Goal: Information Seeking & Learning: Learn about a topic

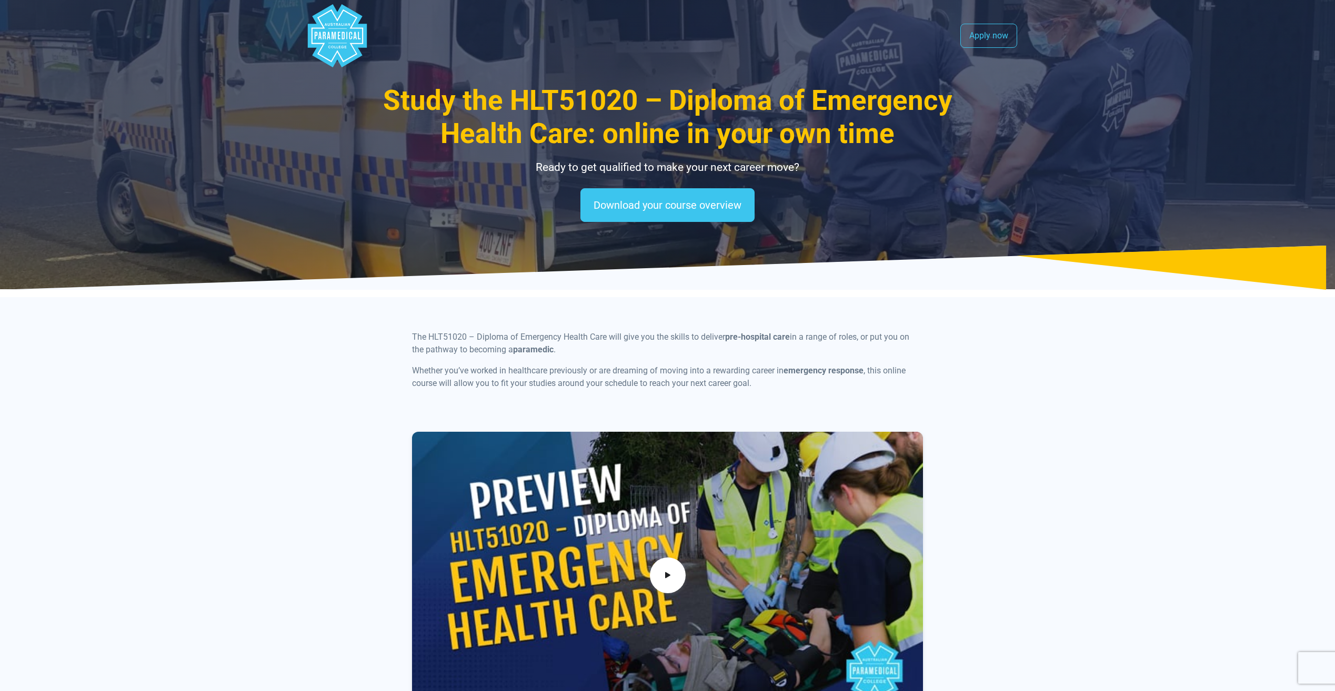
click at [331, 46] on polygon "Australian Paramedical College" at bounding box center [336, 35] width 59 height 63
click at [682, 206] on link "Download your course overview" at bounding box center [667, 205] width 174 height 34
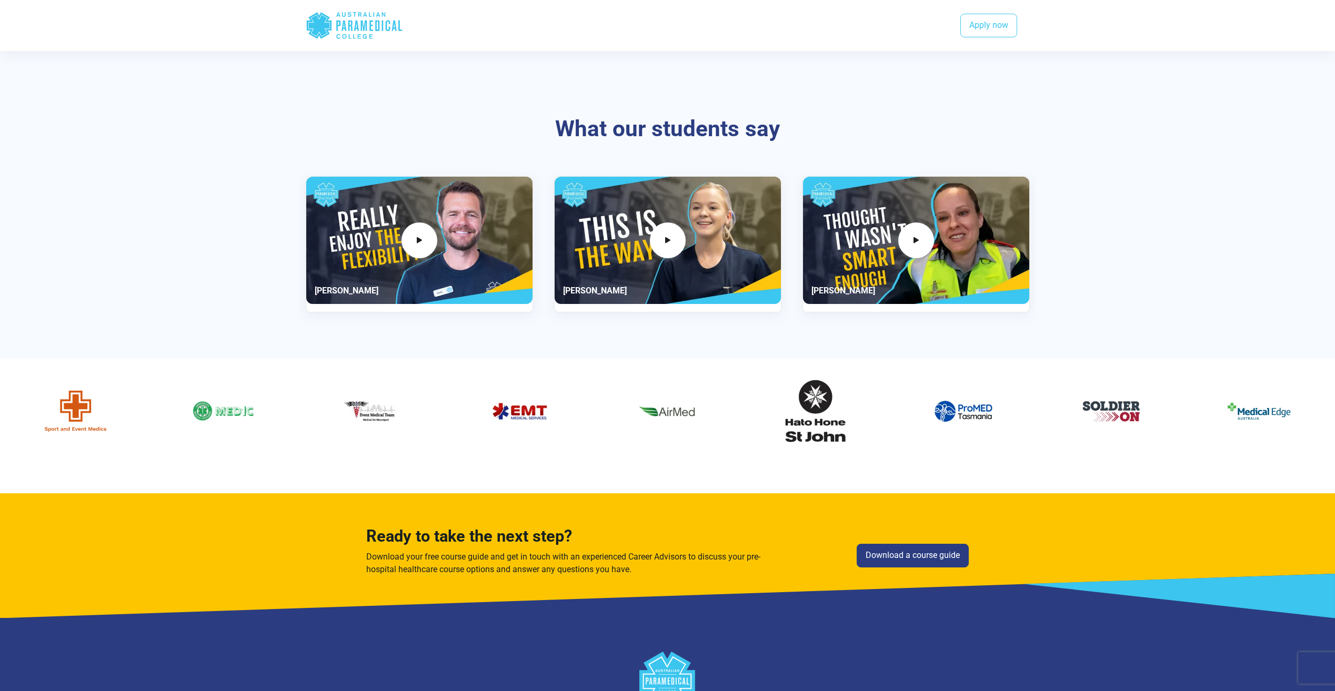
scroll to position [1966, 0]
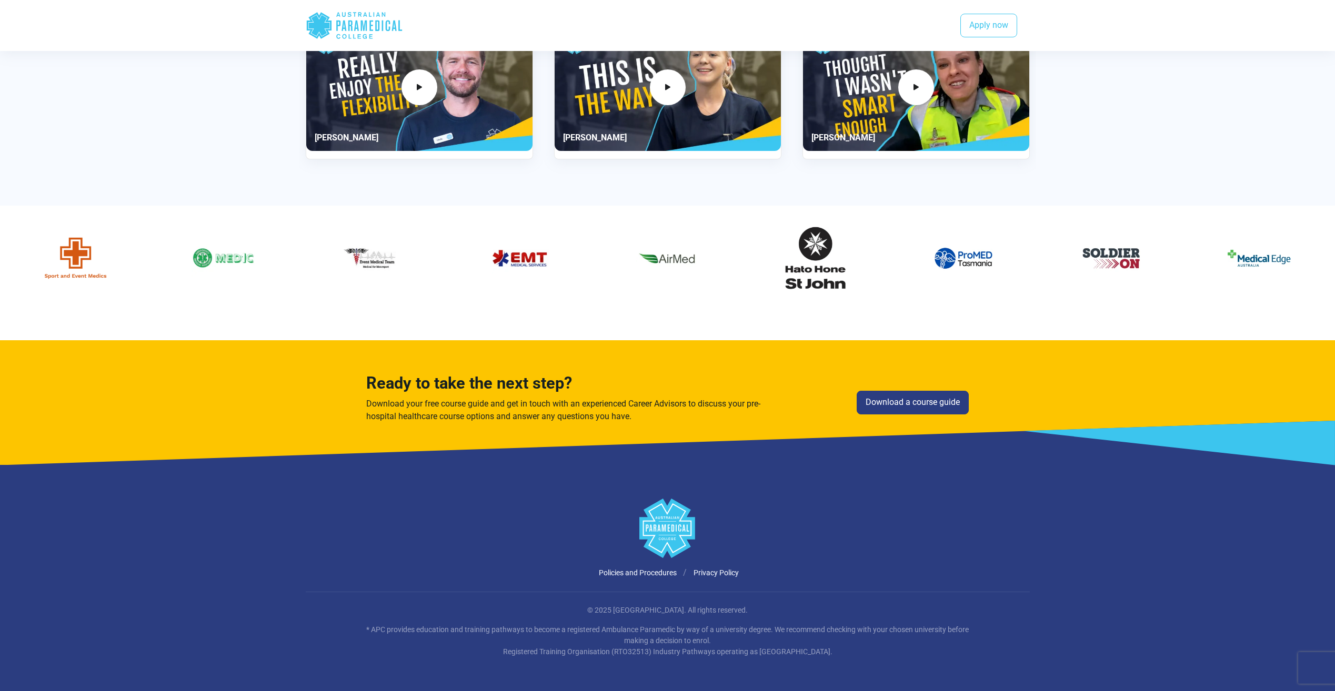
click at [637, 579] on li "Policies and Procedures" at bounding box center [646, 573] width 95 height 13
click at [639, 571] on link "Policies and Procedures" at bounding box center [638, 573] width 78 height 8
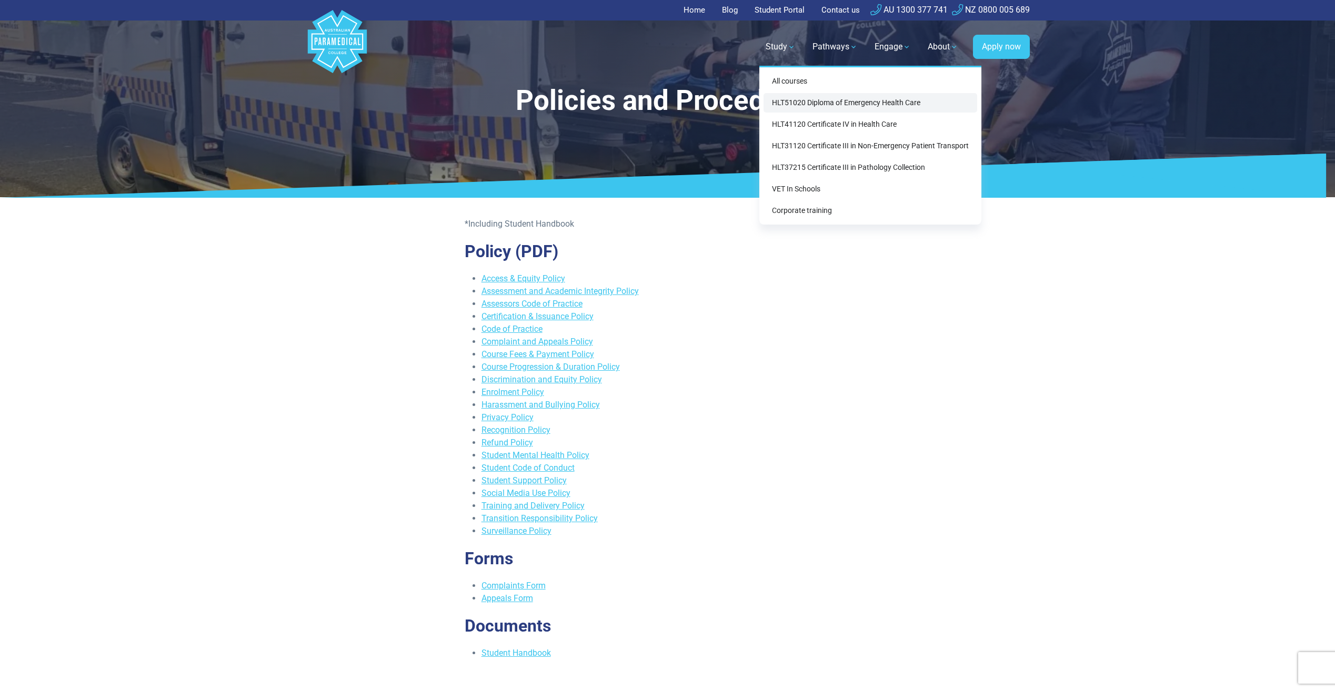
click at [826, 104] on link "HLT51020 Diploma of Emergency Health Care" at bounding box center [870, 102] width 214 height 19
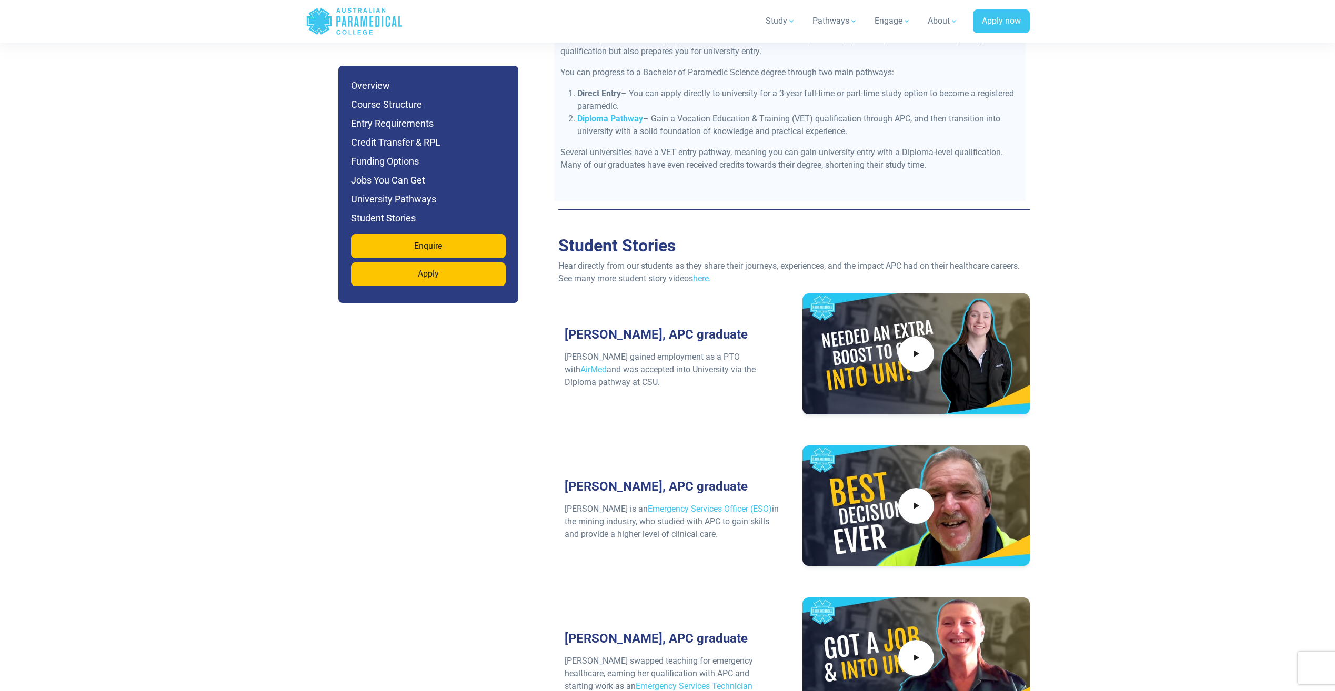
scroll to position [4735, 0]
